Goal: Task Accomplishment & Management: Complete application form

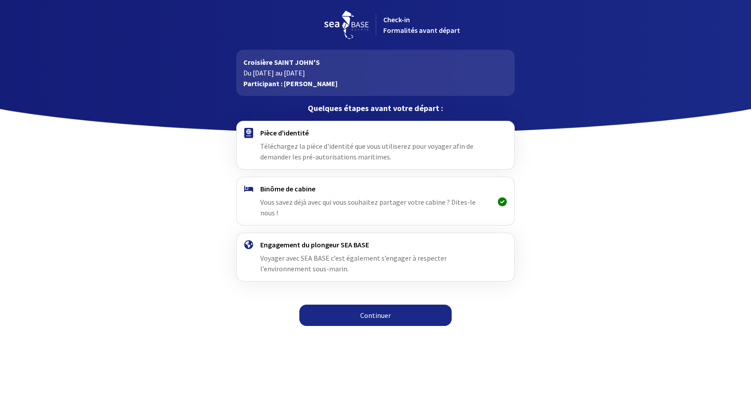
click at [372, 305] on link "Continuer" at bounding box center [375, 315] width 152 height 21
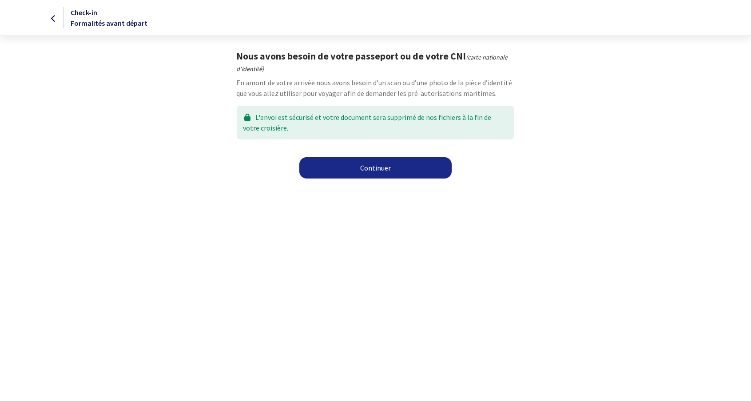
click at [378, 167] on link "Continuer" at bounding box center [375, 167] width 152 height 21
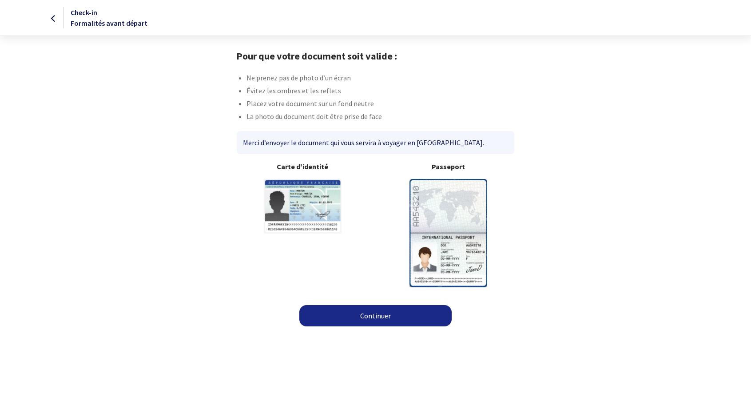
click at [309, 209] on img at bounding box center [303, 206] width 78 height 55
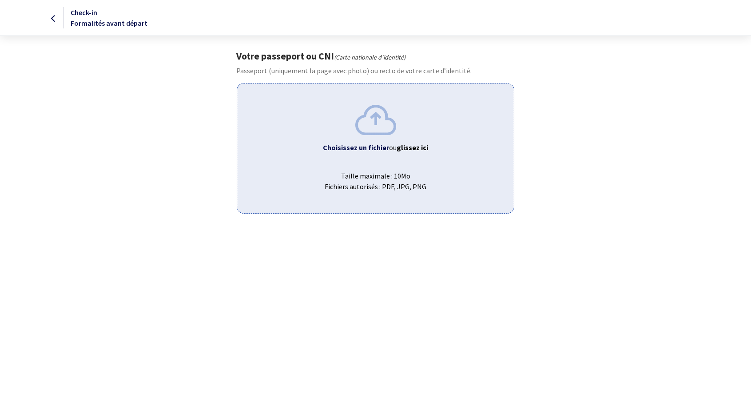
drag, startPoint x: 425, startPoint y: 73, endPoint x: 318, endPoint y: 258, distance: 213.8
click at [318, 214] on html "Check-in Formalités avant départ Votre passeport ou CNI (Carte nationale d'iden…" at bounding box center [375, 107] width 751 height 214
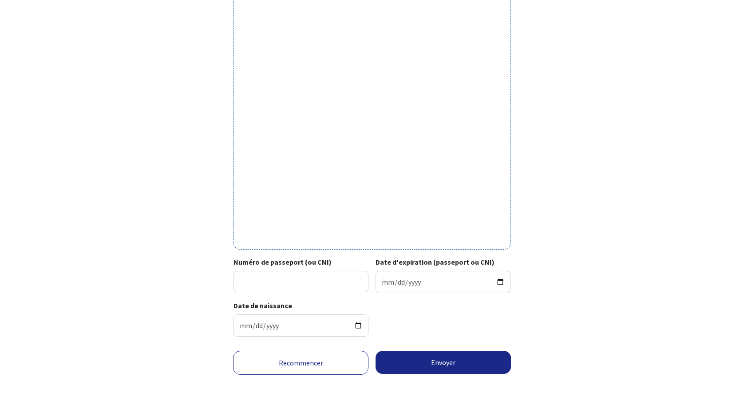
scroll to position [198, 0]
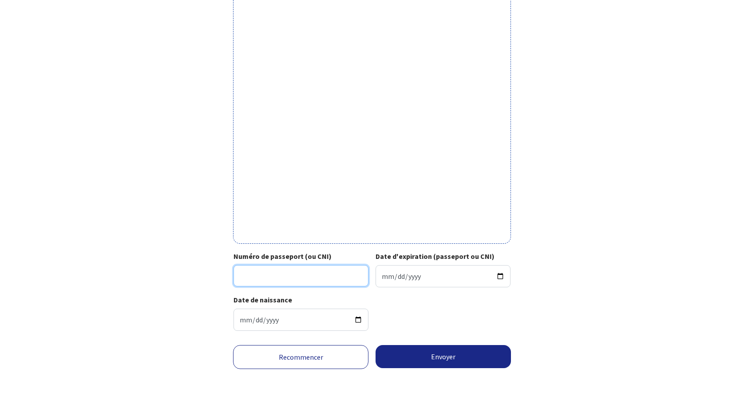
drag, startPoint x: 252, startPoint y: 275, endPoint x: 283, endPoint y: 275, distance: 31.1
click at [252, 274] on input "Numéro de passeport (ou CNI)" at bounding box center [301, 275] width 135 height 21
type input "N8JH4D2D1"
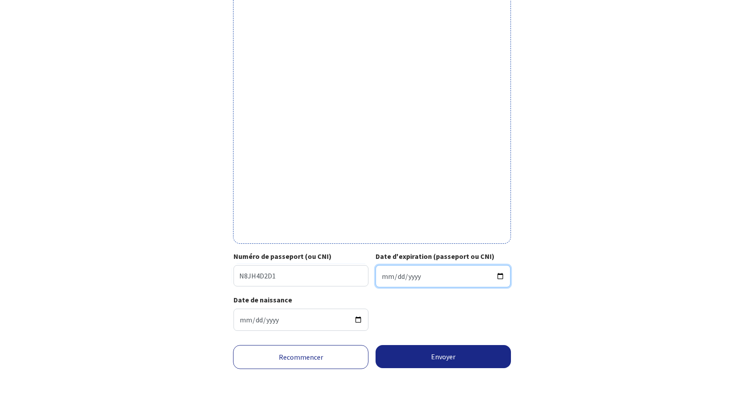
click at [501, 274] on input "Date d'expiration (passeport ou CNI)" at bounding box center [443, 276] width 135 height 22
type input "2027-03-28"
click at [421, 274] on input "2027-03-28" at bounding box center [443, 276] width 135 height 22
type input "2034-12-09"
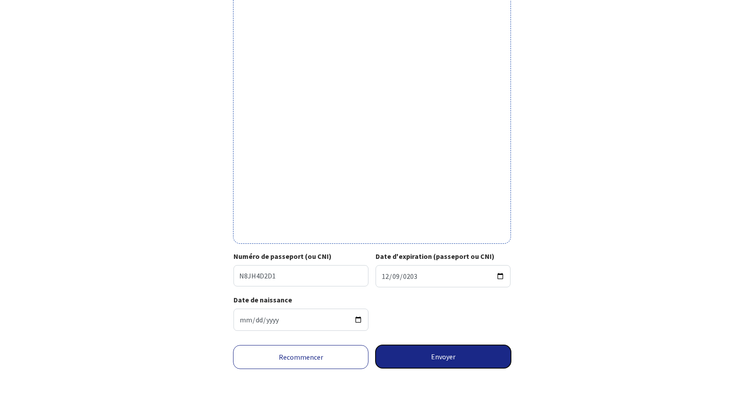
click at [439, 355] on button "Envoyer" at bounding box center [443, 356] width 135 height 23
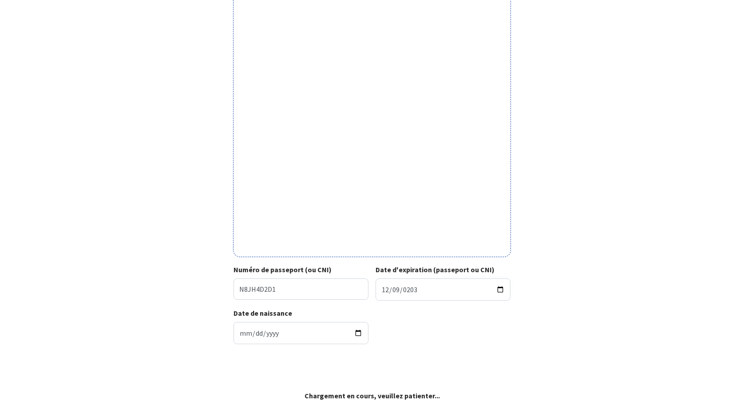
scroll to position [185, 0]
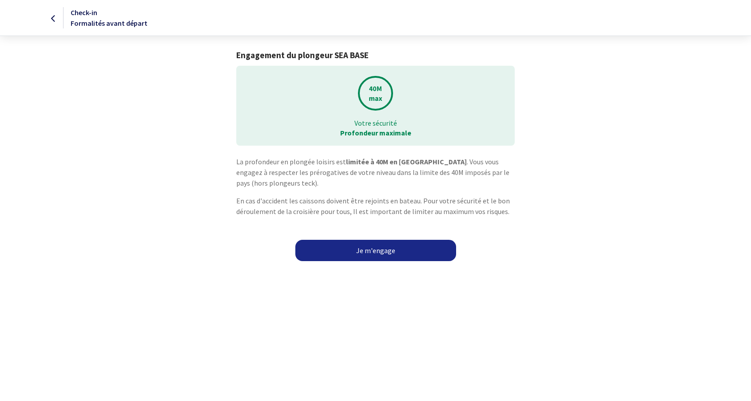
click at [370, 250] on link "Je m'engage" at bounding box center [375, 250] width 161 height 21
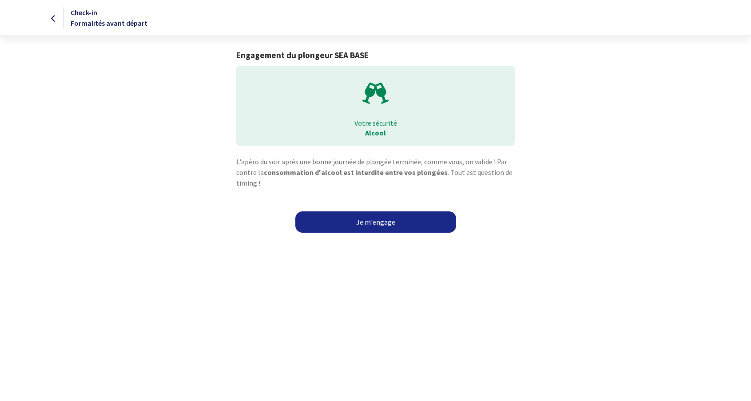
click at [386, 219] on link "Je m'engage" at bounding box center [375, 221] width 161 height 21
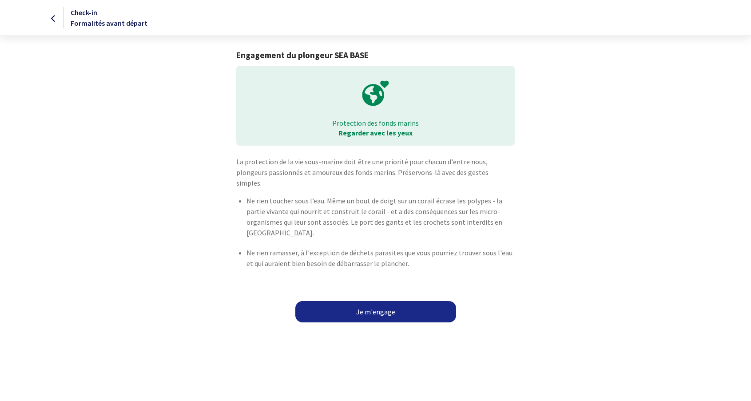
click at [373, 305] on link "Je m'engage" at bounding box center [375, 311] width 161 height 21
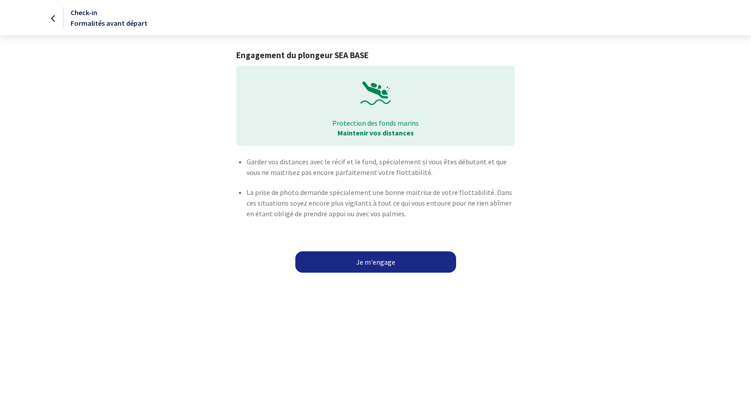
click at [373, 265] on link "Je m'engage" at bounding box center [375, 261] width 161 height 21
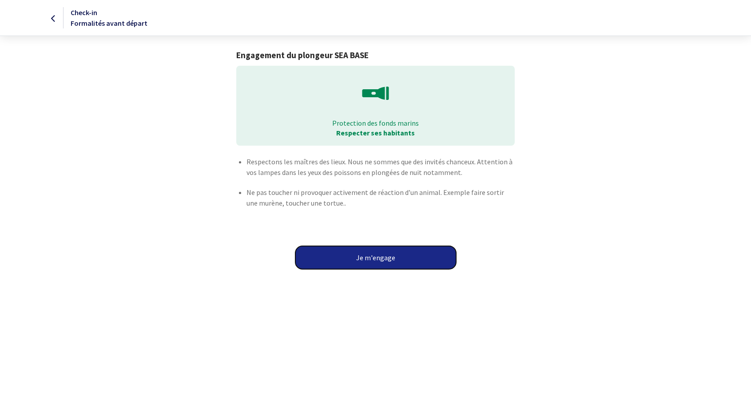
click at [374, 256] on button "Je m'engage" at bounding box center [375, 257] width 161 height 23
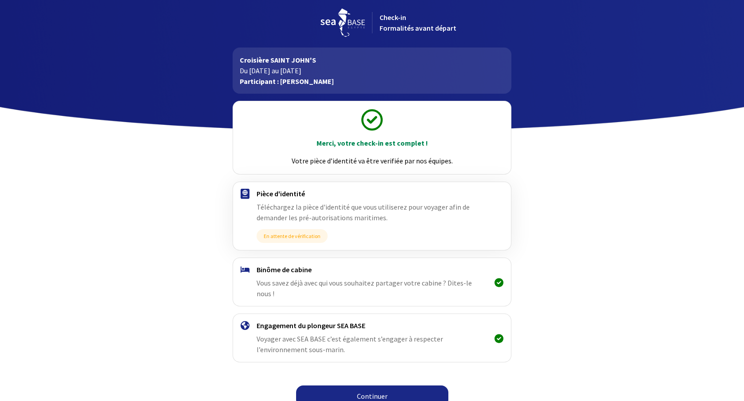
scroll to position [3, 0]
click at [351, 282] on span "Vous savez déjà avec qui vous souhaitez partager votre cabine ? Dites-le nous !" at bounding box center [364, 288] width 215 height 20
click at [378, 385] on link "Continuer" at bounding box center [372, 395] width 152 height 21
click at [374, 385] on link "Continuer" at bounding box center [372, 395] width 152 height 21
